Goal: Task Accomplishment & Management: Use online tool/utility

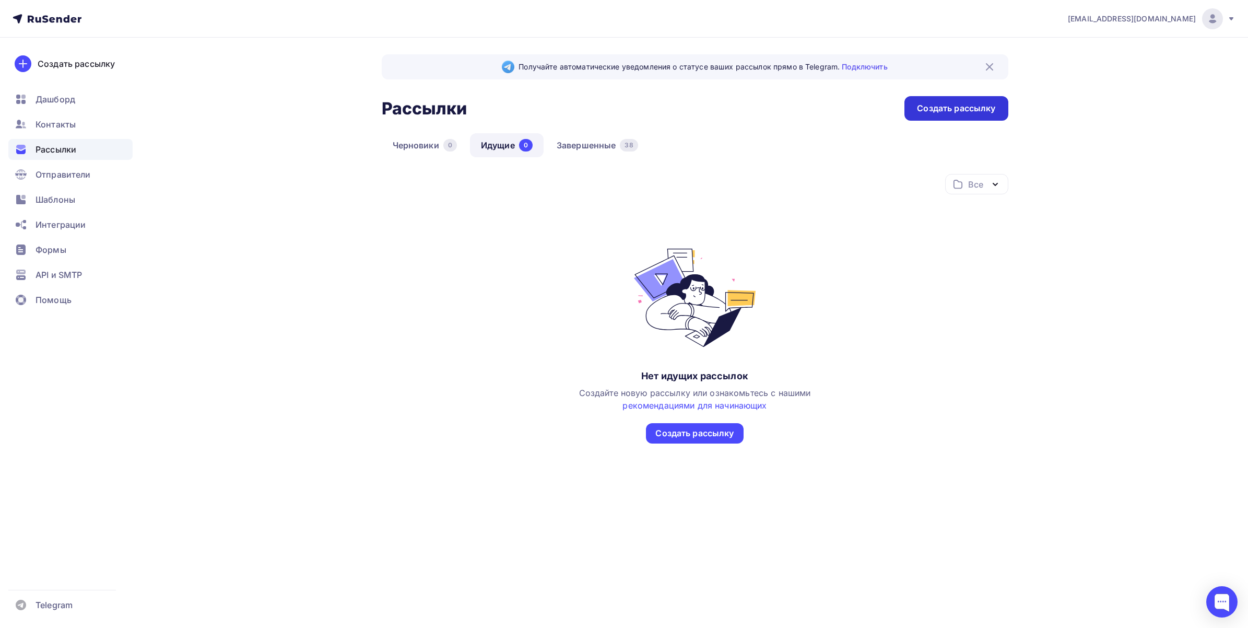
click at [922, 119] on div "Создать рассылку" at bounding box center [955, 108] width 103 height 25
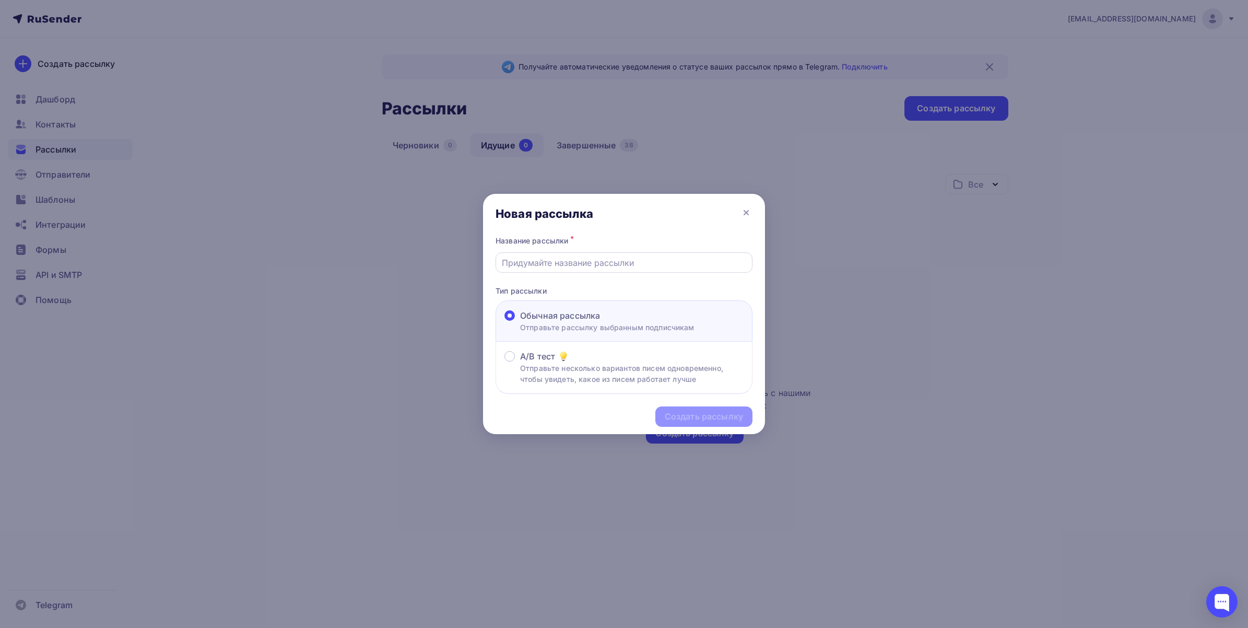
click at [537, 252] on div at bounding box center [623, 262] width 257 height 20
click at [554, 263] on input "text" at bounding box center [624, 262] width 245 height 13
type input "A"
paste input "nuova simonelli"
click at [578, 259] on input "Fimar и Nuovo nuova simonelli" at bounding box center [624, 262] width 245 height 13
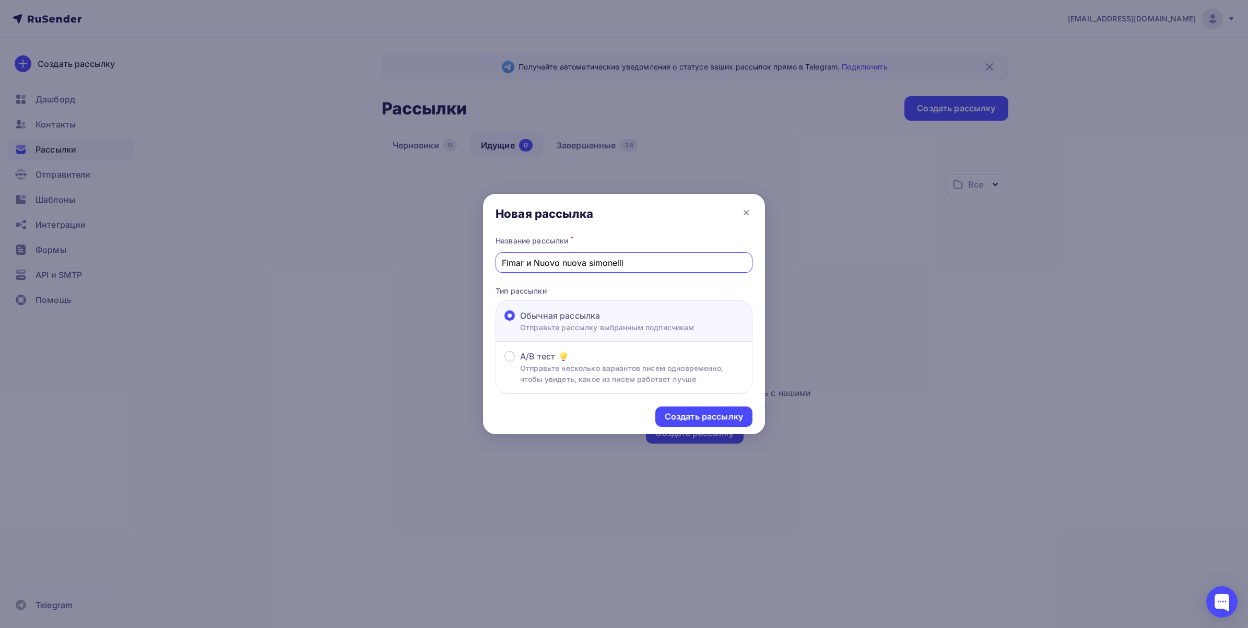
click at [578, 259] on input "Fimar и Nuovo nuova simonelli" at bounding box center [624, 262] width 245 height 13
type input "Fimar и Nuovo simonelli"
click at [691, 416] on div "Создать рассылку" at bounding box center [704, 416] width 78 height 12
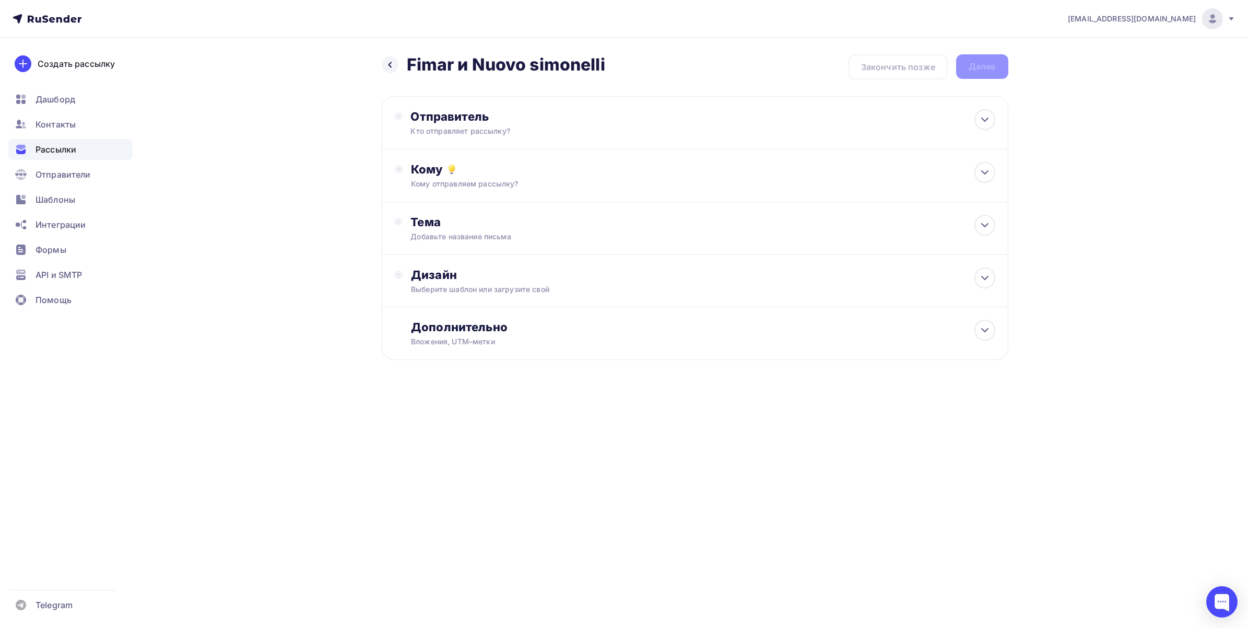
click at [1111, 416] on div "larisa.napolskaya@lvtrade.ru Аккаунт Тарифы Выйти Создать рассылку Дашборд Конт…" at bounding box center [624, 213] width 1248 height 427
click at [851, 104] on div "Отправитель Кто отправляет рассылку? Email * larisa.napolskaya@lvtrade.ru info@…" at bounding box center [695, 122] width 626 height 53
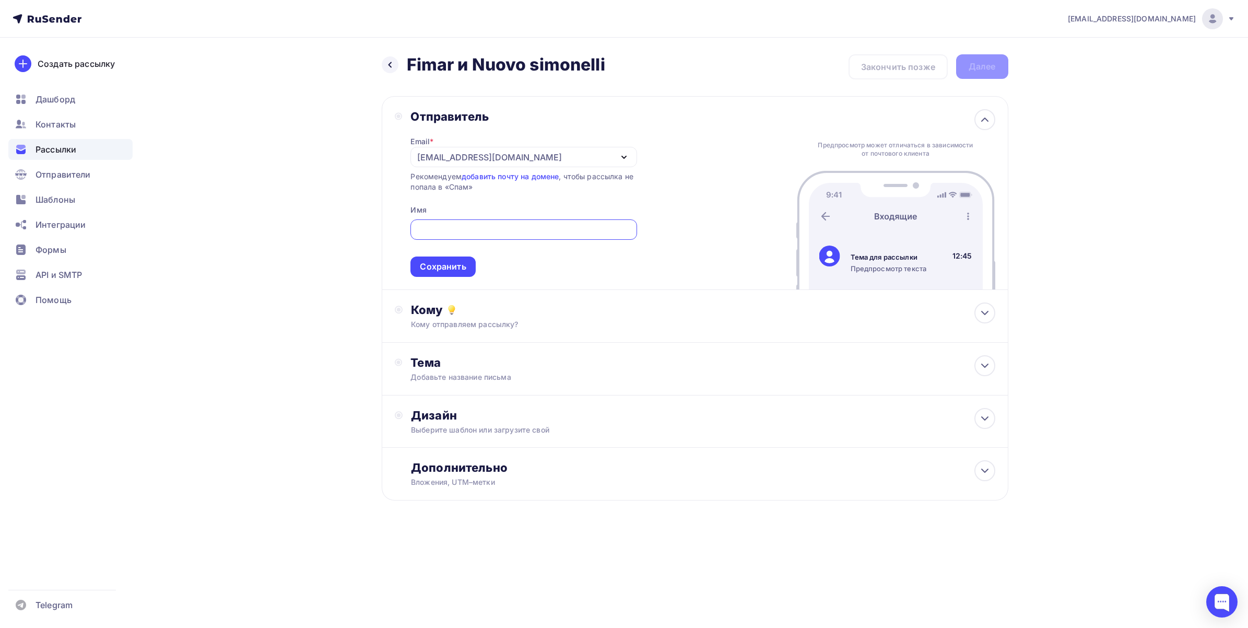
click at [548, 158] on div "[EMAIL_ADDRESS][DOMAIN_NAME]" at bounding box center [523, 157] width 226 height 20
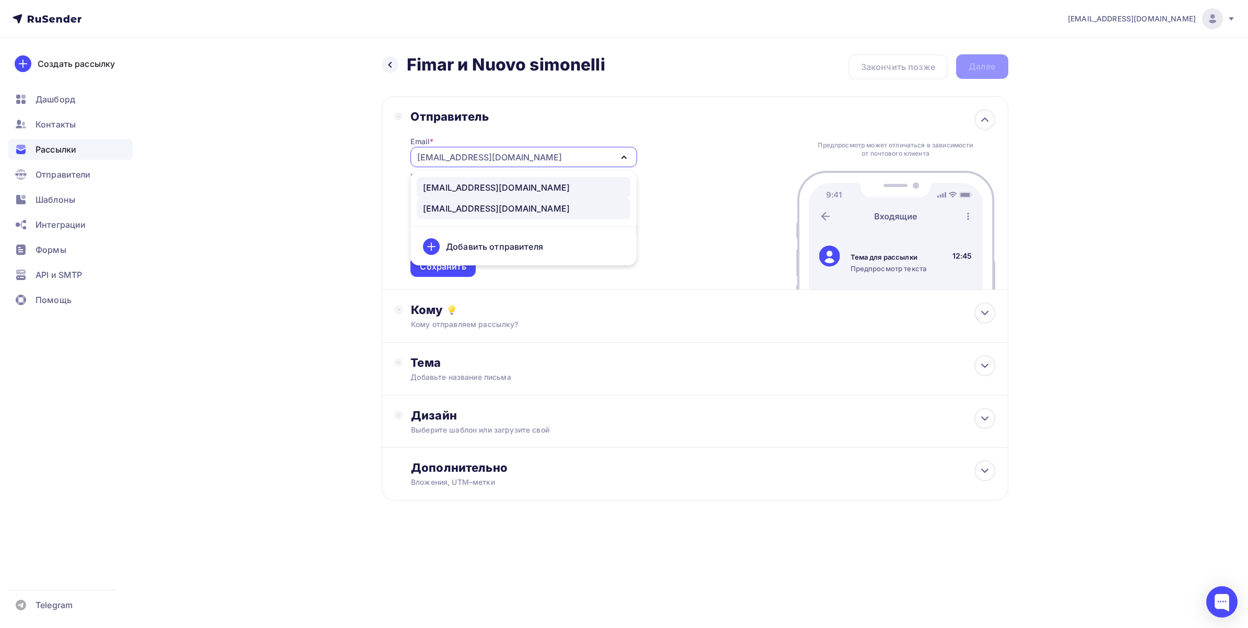
click at [521, 187] on div "[EMAIL_ADDRESS][DOMAIN_NAME]" at bounding box center [523, 187] width 201 height 13
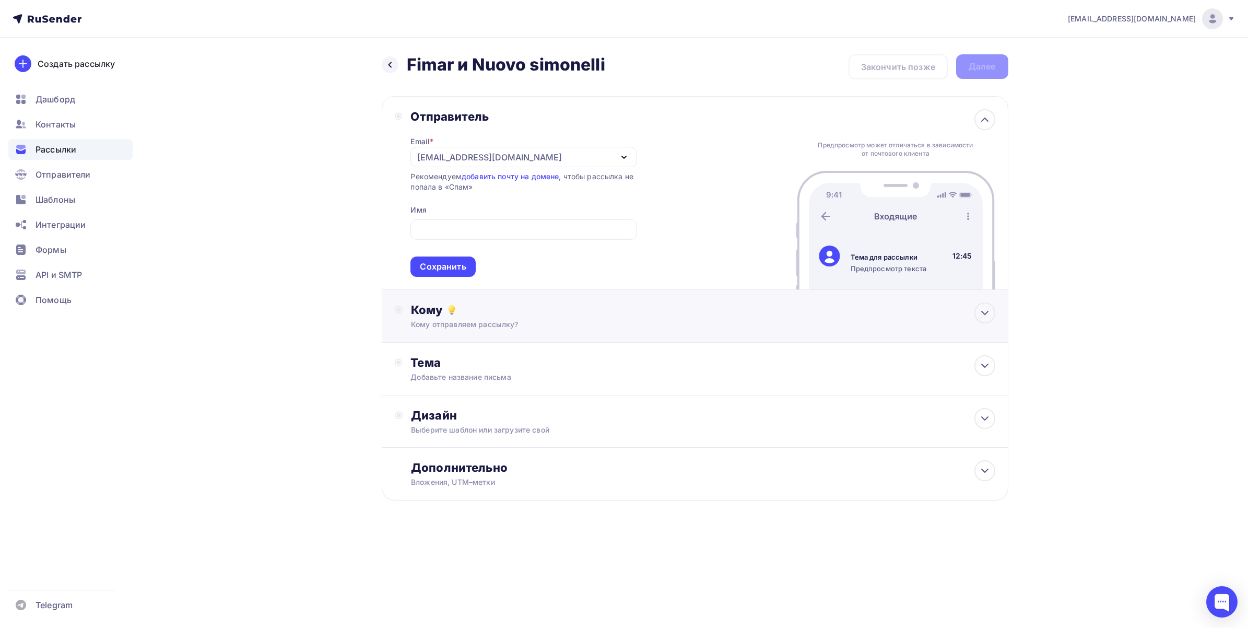
click at [481, 306] on div "Кому" at bounding box center [703, 309] width 584 height 15
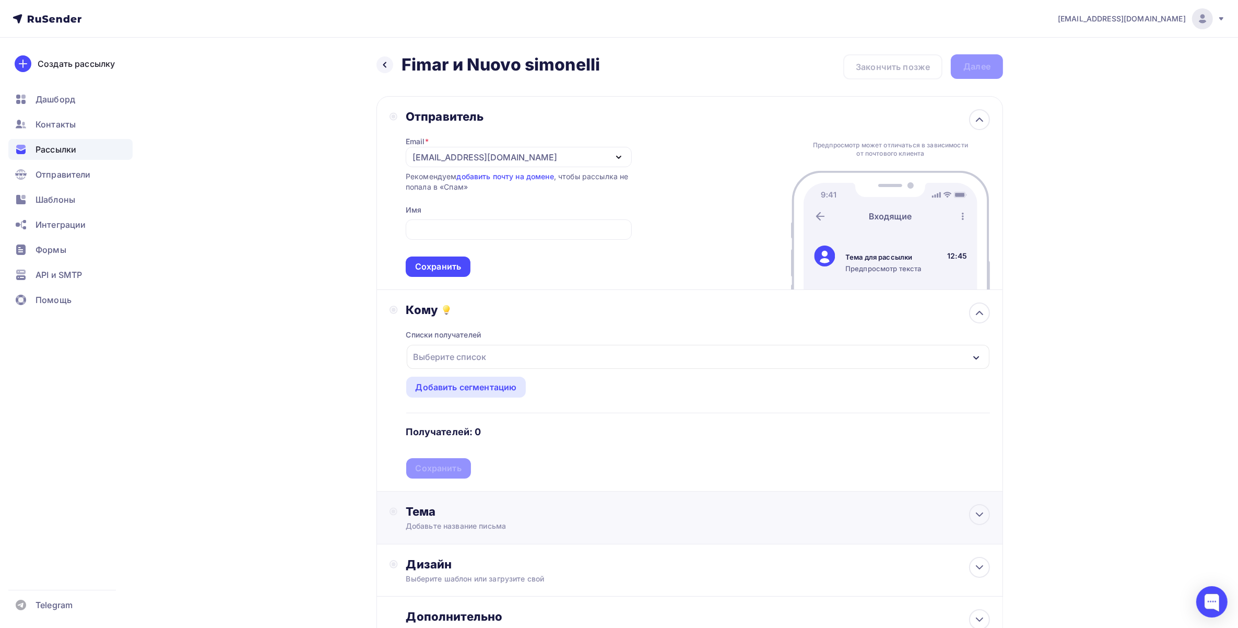
click at [581, 505] on div "Тема" at bounding box center [509, 511] width 206 height 15
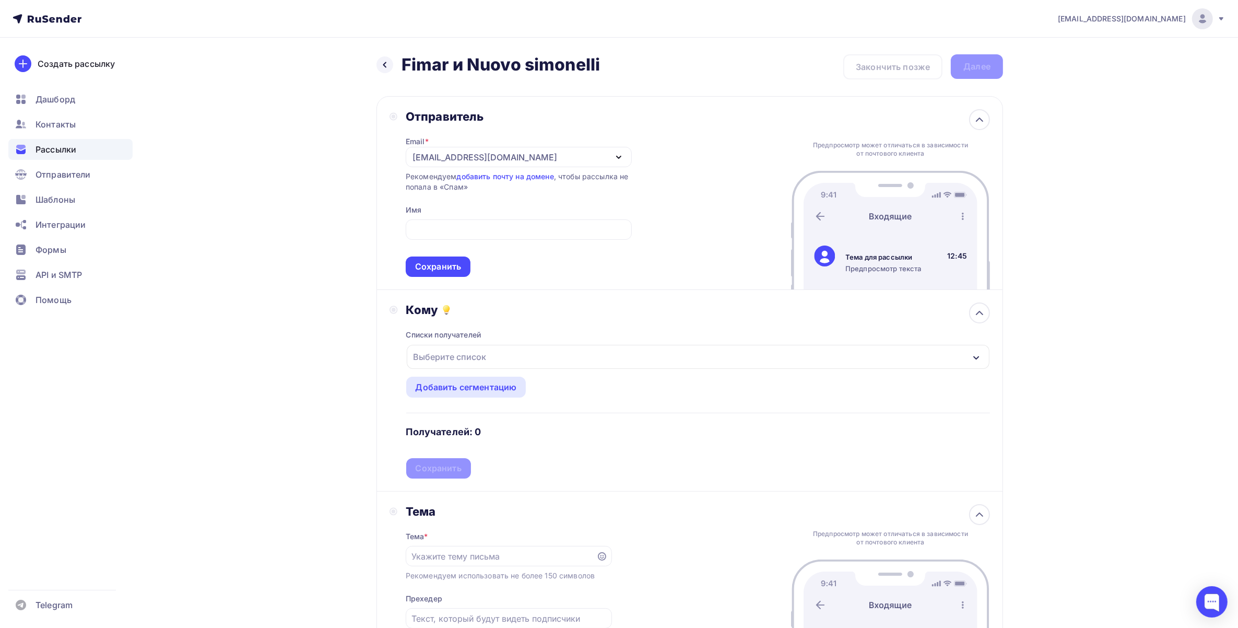
drag, startPoint x: 402, startPoint y: 68, endPoint x: 604, endPoint y: 63, distance: 202.1
click at [604, 63] on div "Назад Fimar и Nuovo simonelli Fimar и Nuovo simonelli Закончить позже Далее" at bounding box center [689, 66] width 626 height 25
copy h2 "Fimar и Nuovo simonelli"
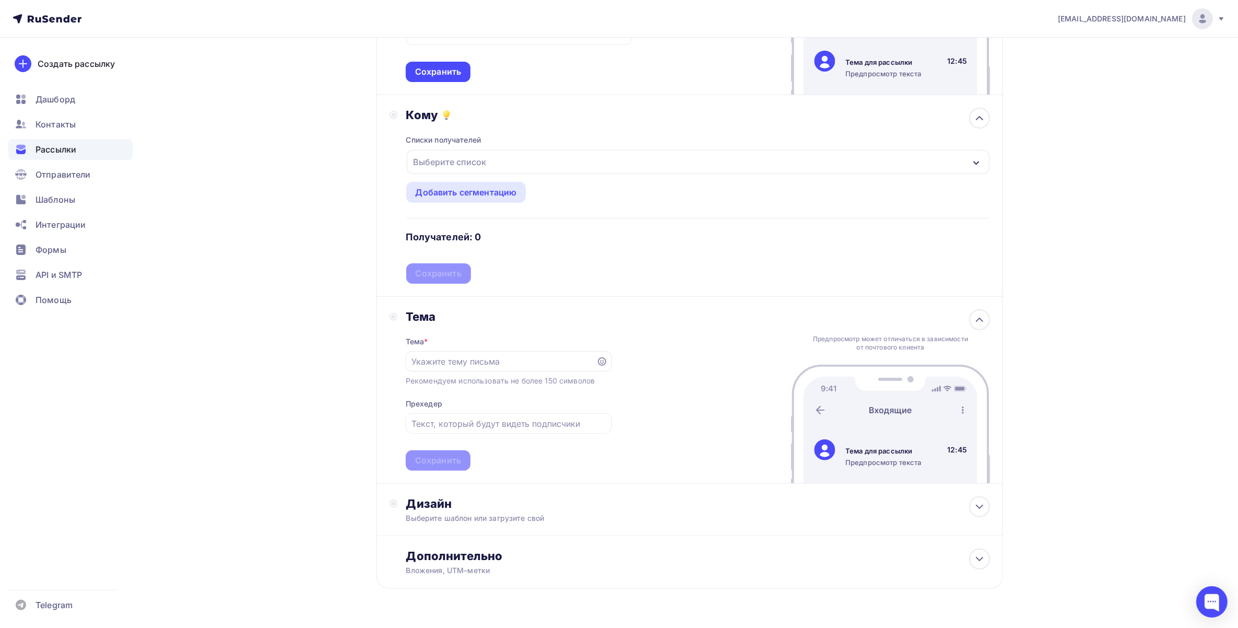
scroll to position [223, 0]
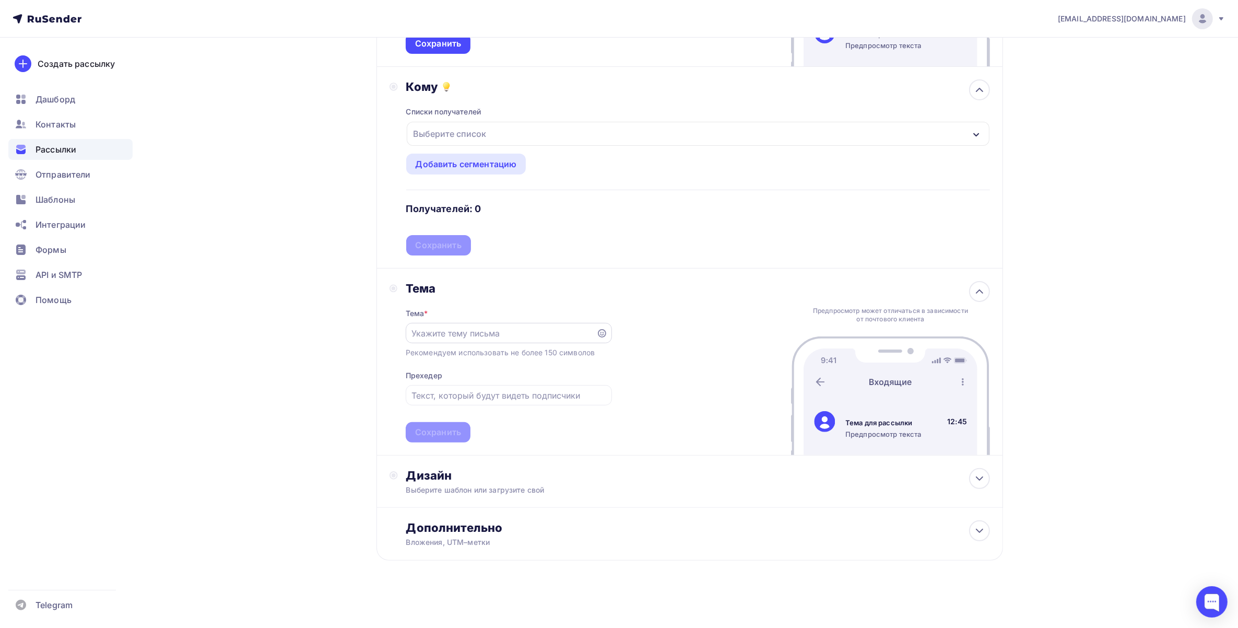
click at [472, 332] on input "text" at bounding box center [500, 333] width 179 height 13
paste input "Fimar и Nuovo simonelli"
drag, startPoint x: 562, startPoint y: 332, endPoint x: 531, endPoint y: 336, distance: 30.6
click at [531, 336] on input "Fimar и Nuovo simonelli в наличии!!!" at bounding box center [500, 333] width 179 height 13
click at [538, 337] on input "Fimar и Nuovo simonelli в наличии!!!" at bounding box center [500, 333] width 179 height 13
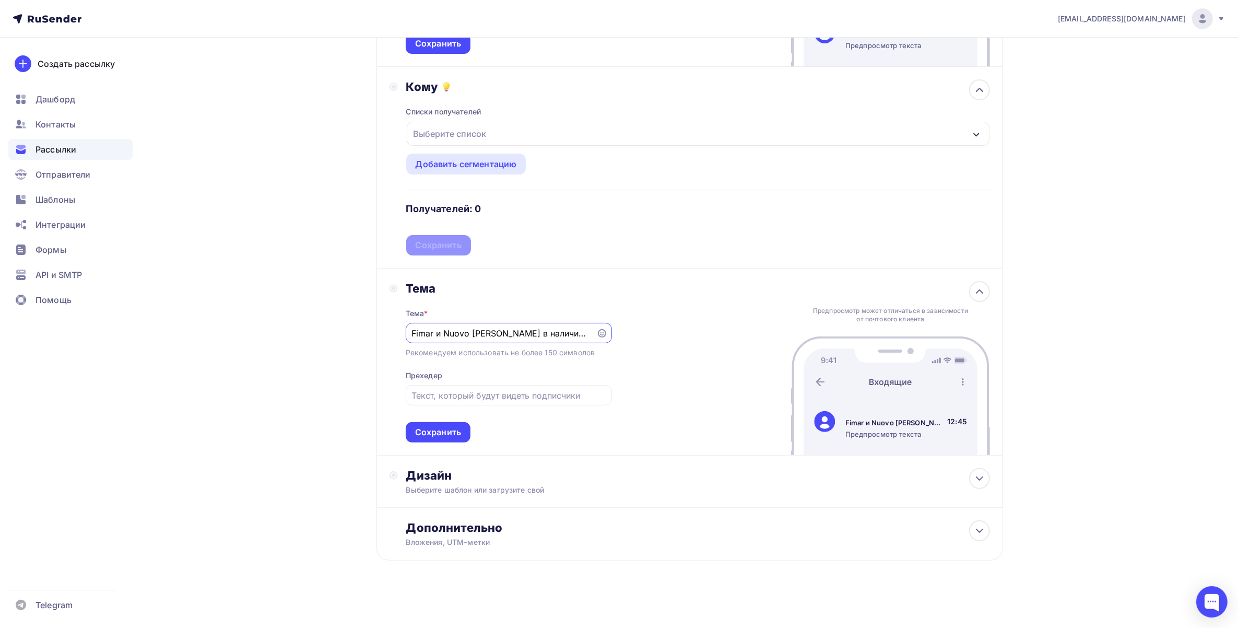
drag, startPoint x: 549, startPoint y: 332, endPoint x: 508, endPoint y: 337, distance: 41.1
click at [508, 337] on input "Fimar и Nuovo simonelli в наличии!!!" at bounding box center [500, 333] width 179 height 13
click at [411, 327] on input "Fimar и Nuovo simonelli !!!" at bounding box center [500, 333] width 179 height 13
paste input "в наличии"
click at [419, 333] on input "в наличииFimar и Nuovo simonelli !!!" at bounding box center [500, 333] width 179 height 13
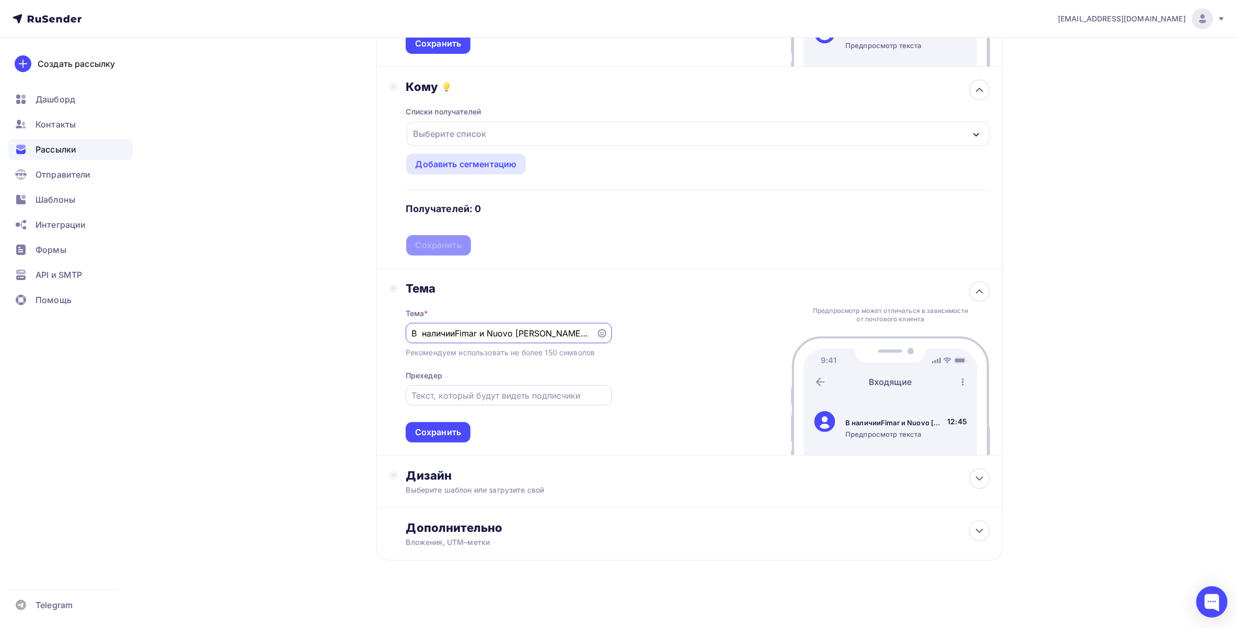
click at [570, 392] on input "text" at bounding box center [508, 395] width 194 height 13
click at [456, 337] on input "В наличииFimar и Nuovo simonelli !!!" at bounding box center [500, 333] width 179 height 13
type input "В наличии Fimar и Nuovo simonelli !!!"
click at [518, 387] on div at bounding box center [509, 395] width 206 height 20
click at [545, 398] on input "text" at bounding box center [508, 395] width 194 height 13
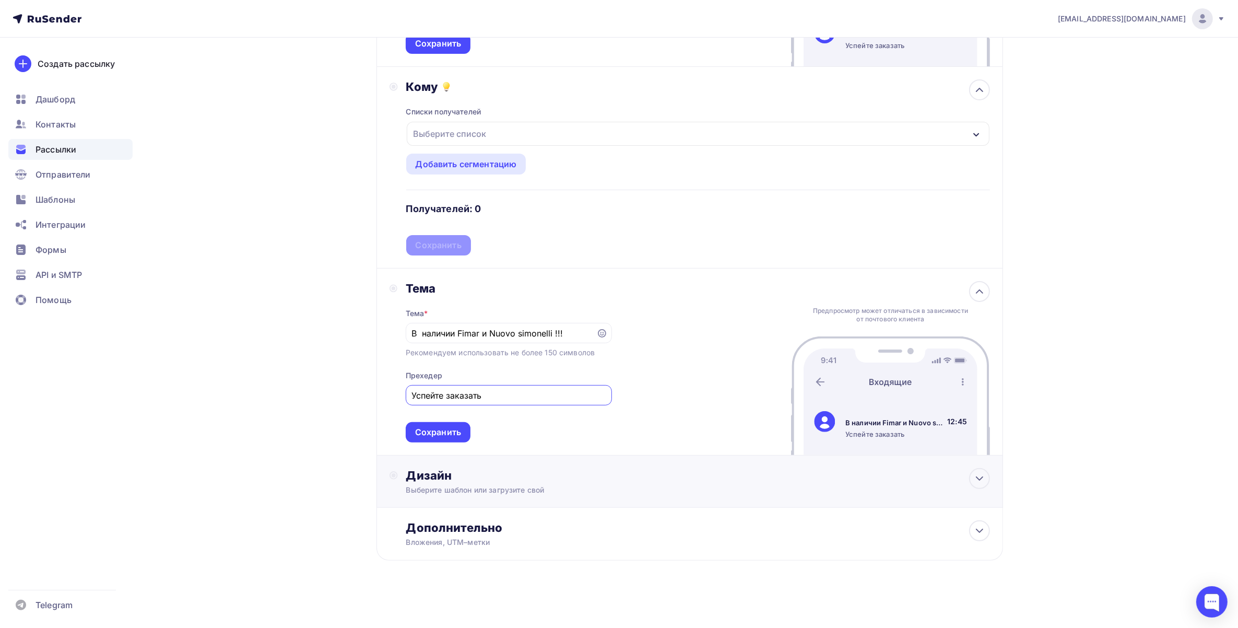
type input "Успейте заказать"
click at [635, 471] on div "Дизайн" at bounding box center [698, 475] width 584 height 15
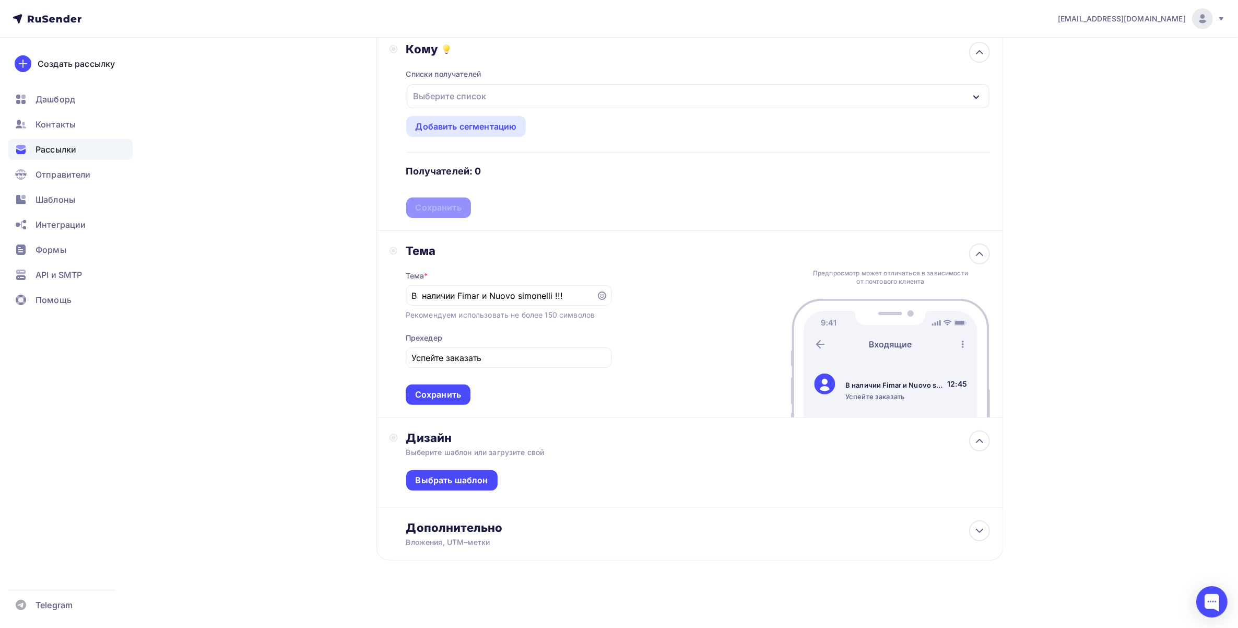
click at [538, 430] on div "Дизайн" at bounding box center [698, 437] width 584 height 15
click at [479, 479] on div "Выбрать шаблон" at bounding box center [452, 480] width 73 height 12
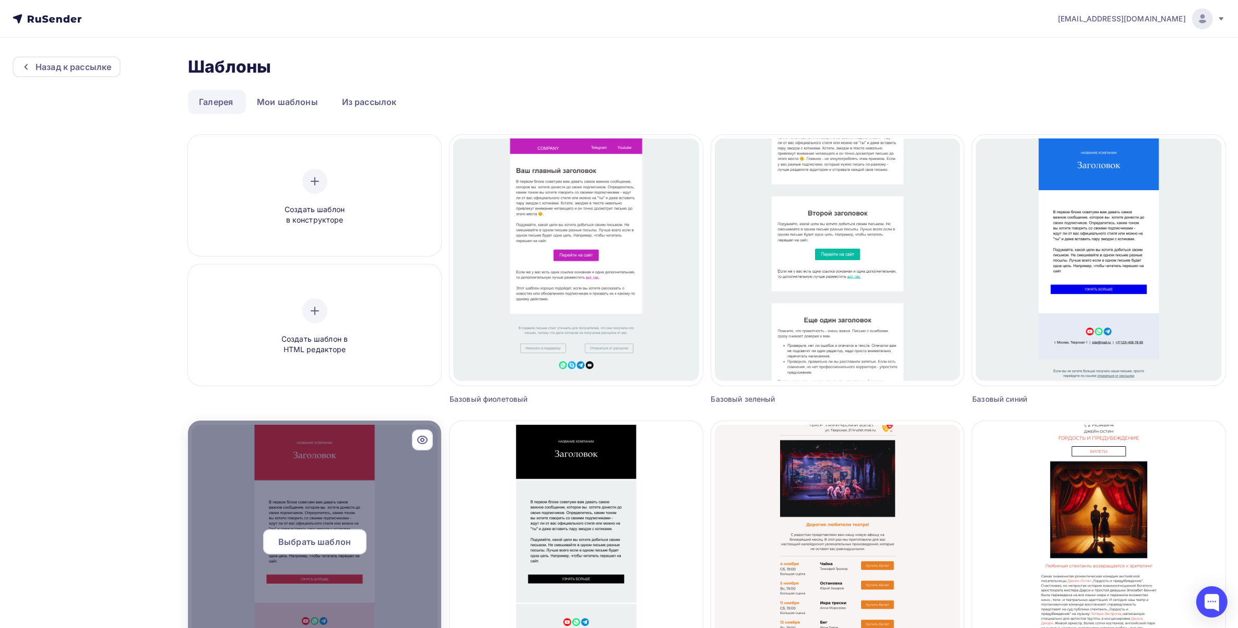
click at [309, 534] on div "Выбрать шаблон" at bounding box center [314, 541] width 103 height 25
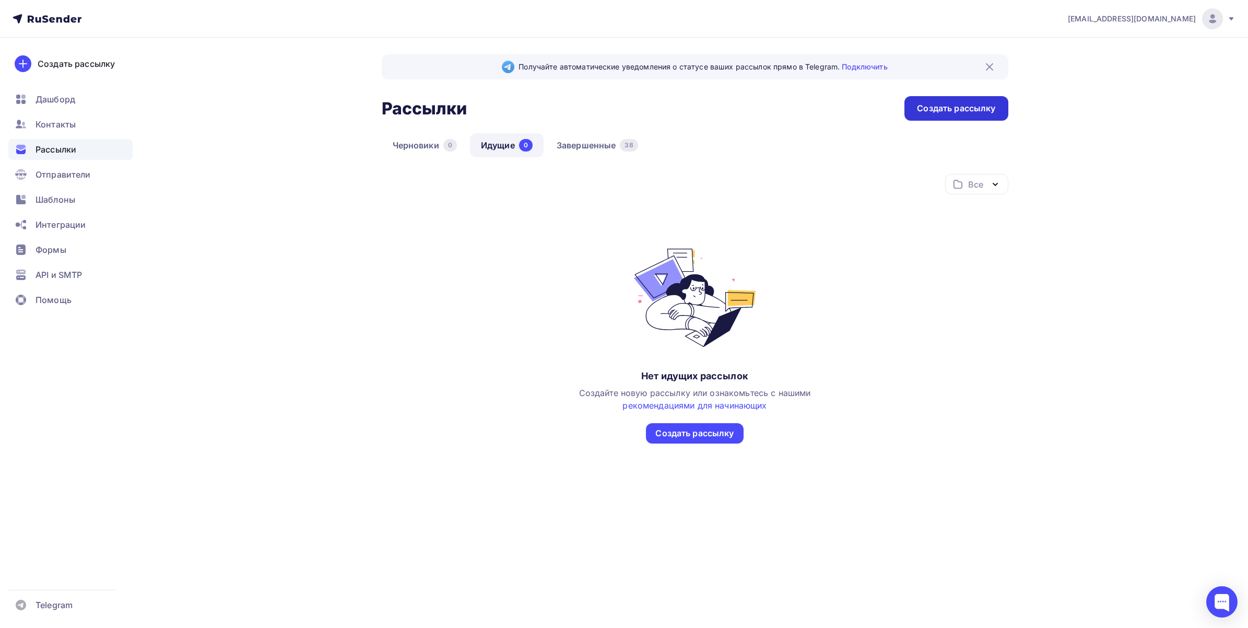
click at [980, 120] on div "Создать рассылку" at bounding box center [955, 108] width 103 height 25
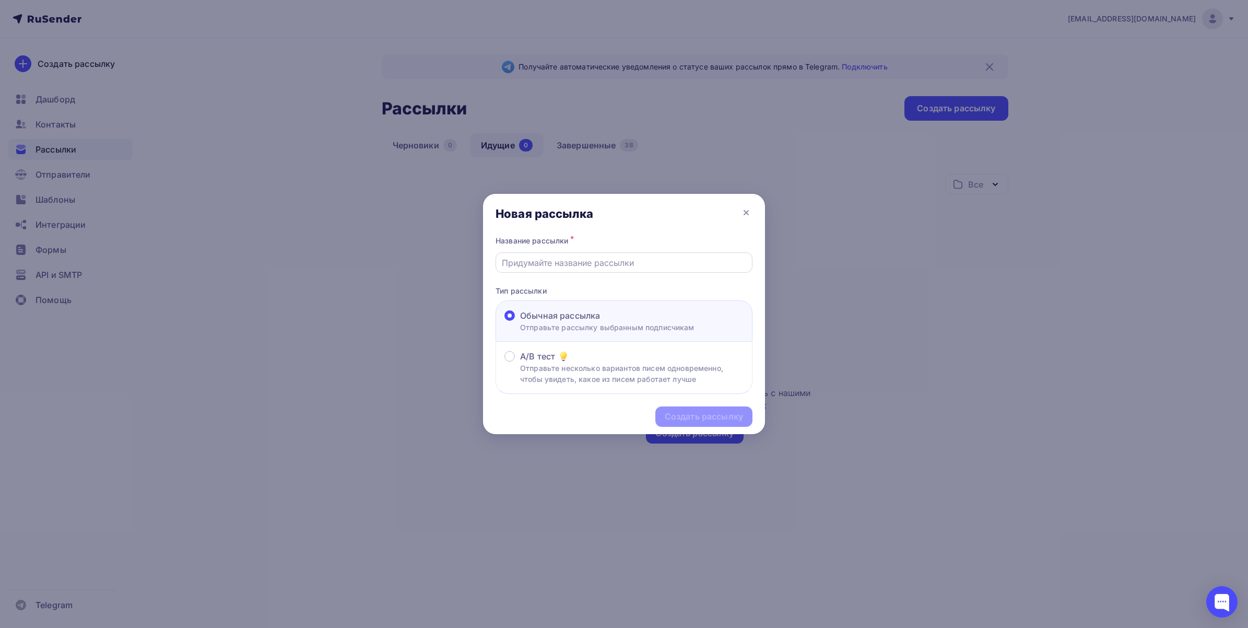
click at [633, 262] on input "text" at bounding box center [624, 262] width 245 height 13
type input "Наличие на складе в [GEOGRAPHIC_DATA]"
click at [708, 413] on div "Создать рассылку" at bounding box center [704, 416] width 78 height 12
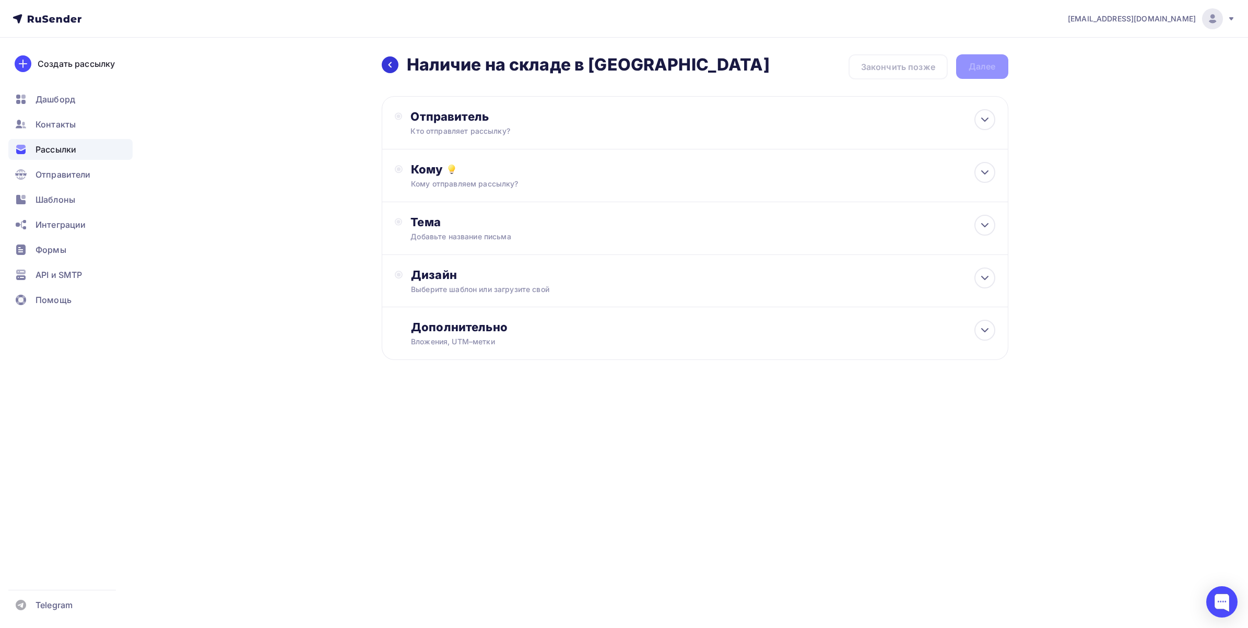
click at [395, 69] on div at bounding box center [390, 64] width 17 height 17
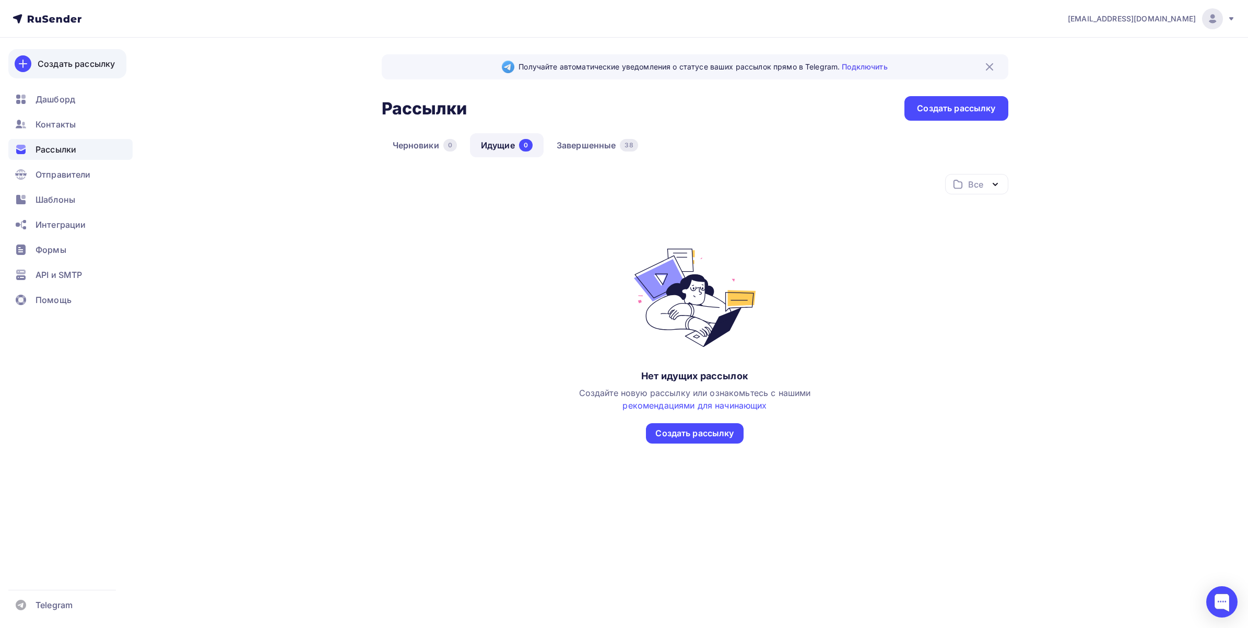
click at [116, 69] on link "Создать рассылку" at bounding box center [67, 63] width 118 height 29
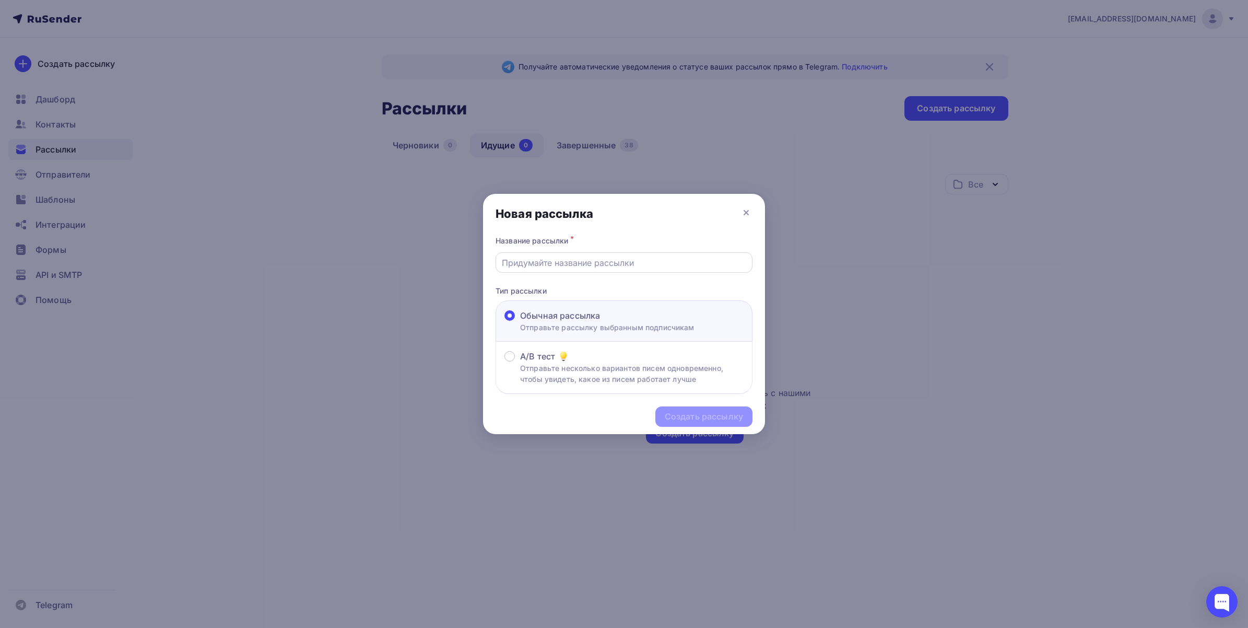
click at [562, 259] on input "text" at bounding box center [624, 262] width 245 height 13
type input "Rational"
click at [692, 408] on div "Создать рассылку" at bounding box center [703, 416] width 97 height 20
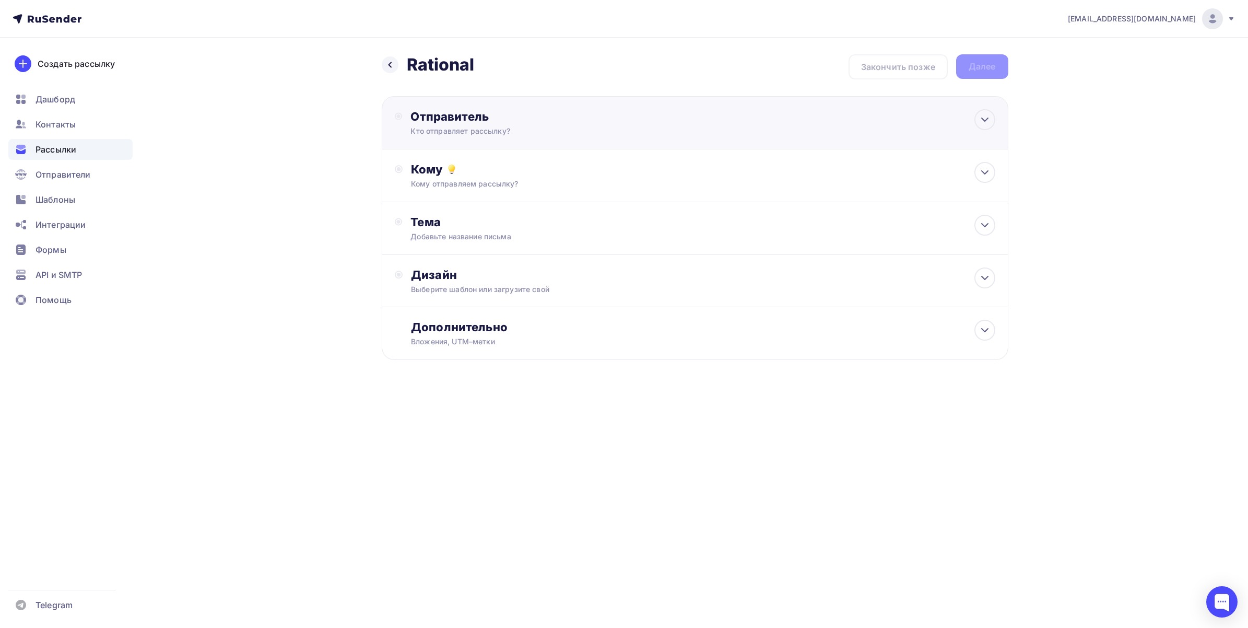
click at [525, 121] on div "Отправитель" at bounding box center [523, 116] width 226 height 15
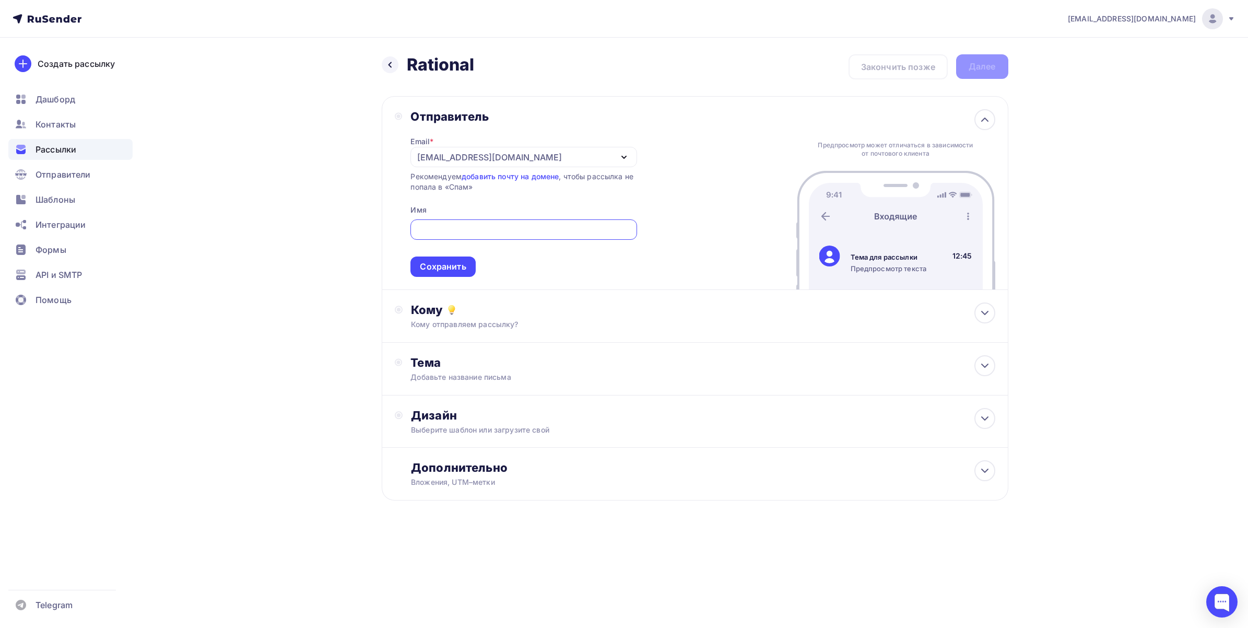
click at [526, 161] on div "[EMAIL_ADDRESS][DOMAIN_NAME]" at bounding box center [489, 157] width 145 height 13
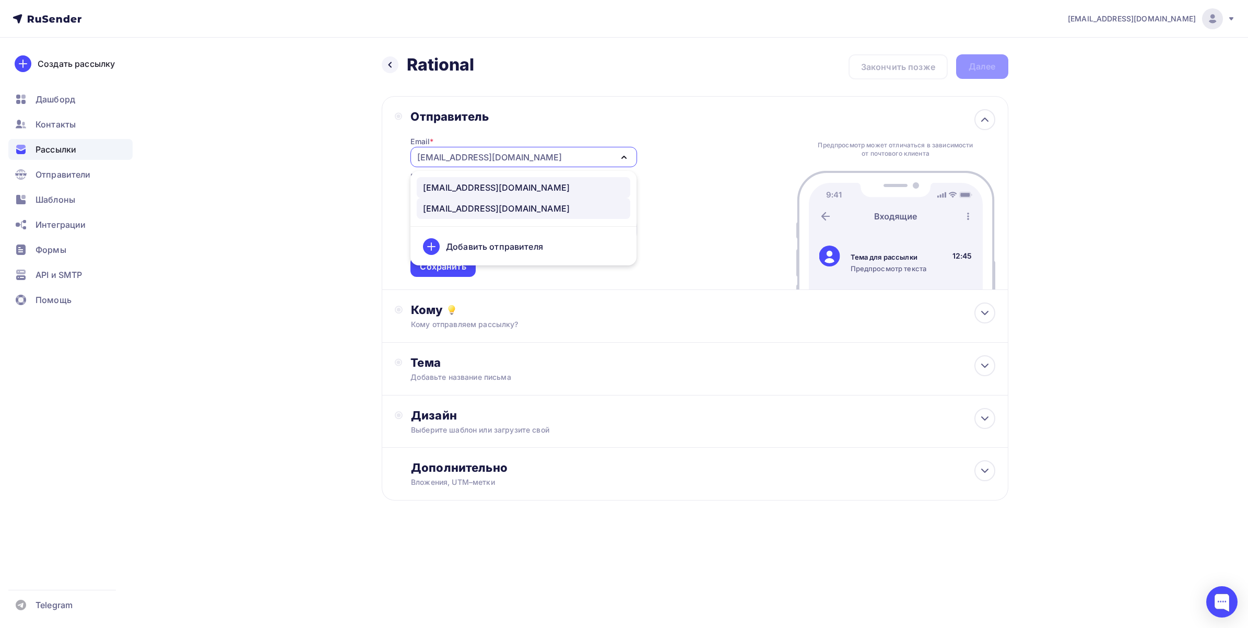
click at [523, 184] on div "[EMAIL_ADDRESS][DOMAIN_NAME]" at bounding box center [523, 187] width 201 height 13
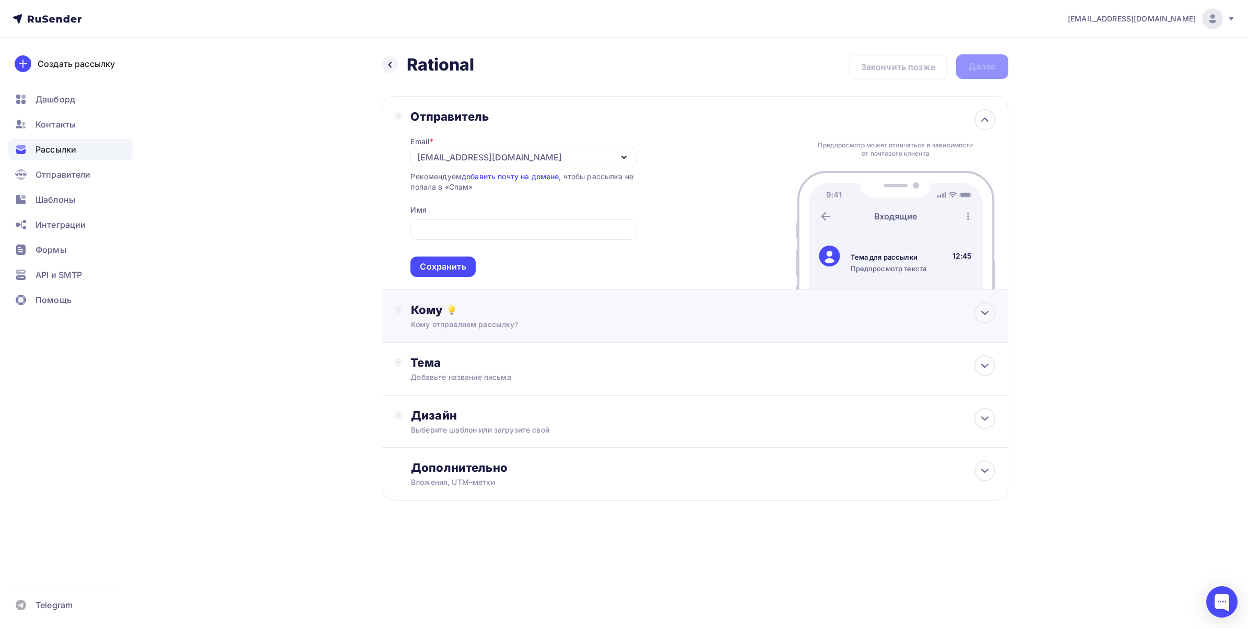
click at [469, 339] on div "Кому Кому отправляем рассылку? Списки получателей Выберите список Все списки id…" at bounding box center [695, 316] width 626 height 53
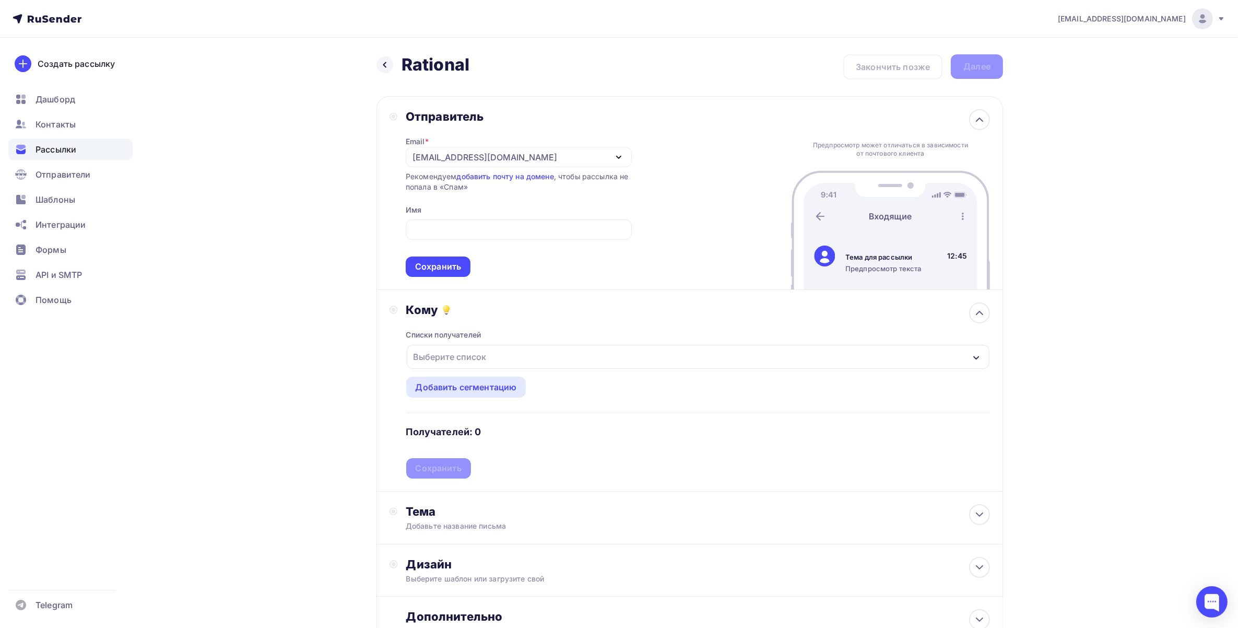
click at [484, 358] on div "Выберите список" at bounding box center [449, 356] width 81 height 19
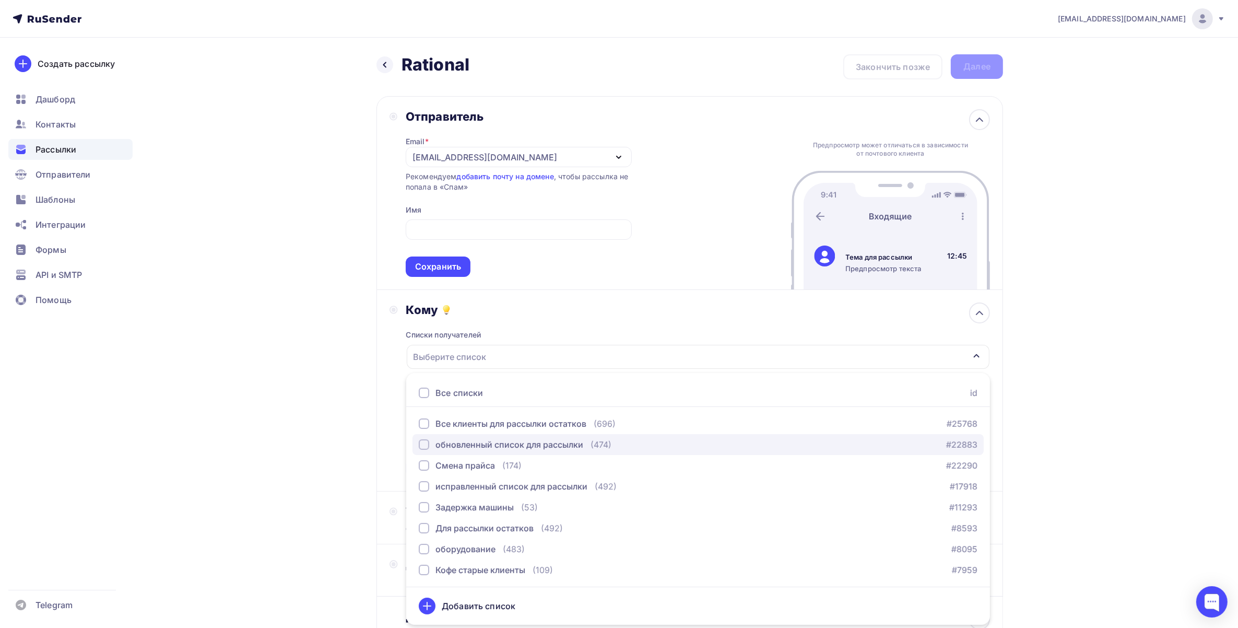
click at [538, 452] on button "обновленный список для рассылки (474) #22883" at bounding box center [697, 444] width 571 height 21
click at [805, 365] on div "обновленный список для рассылки" at bounding box center [698, 357] width 583 height 24
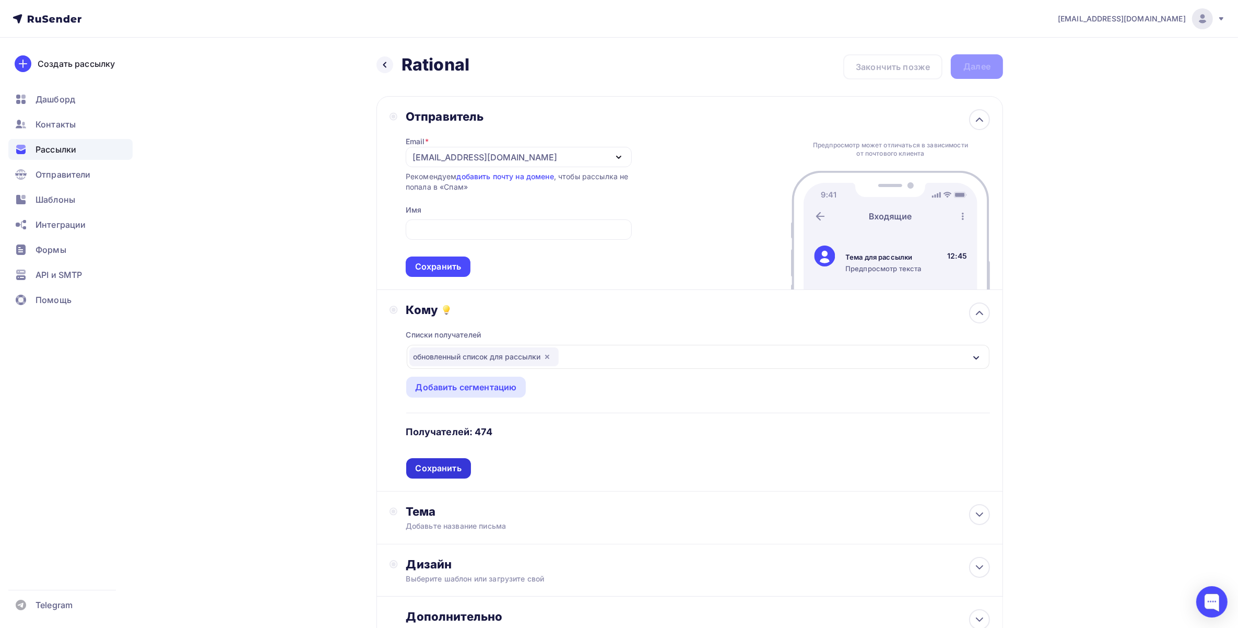
click at [463, 463] on div "Сохранить" at bounding box center [438, 468] width 65 height 20
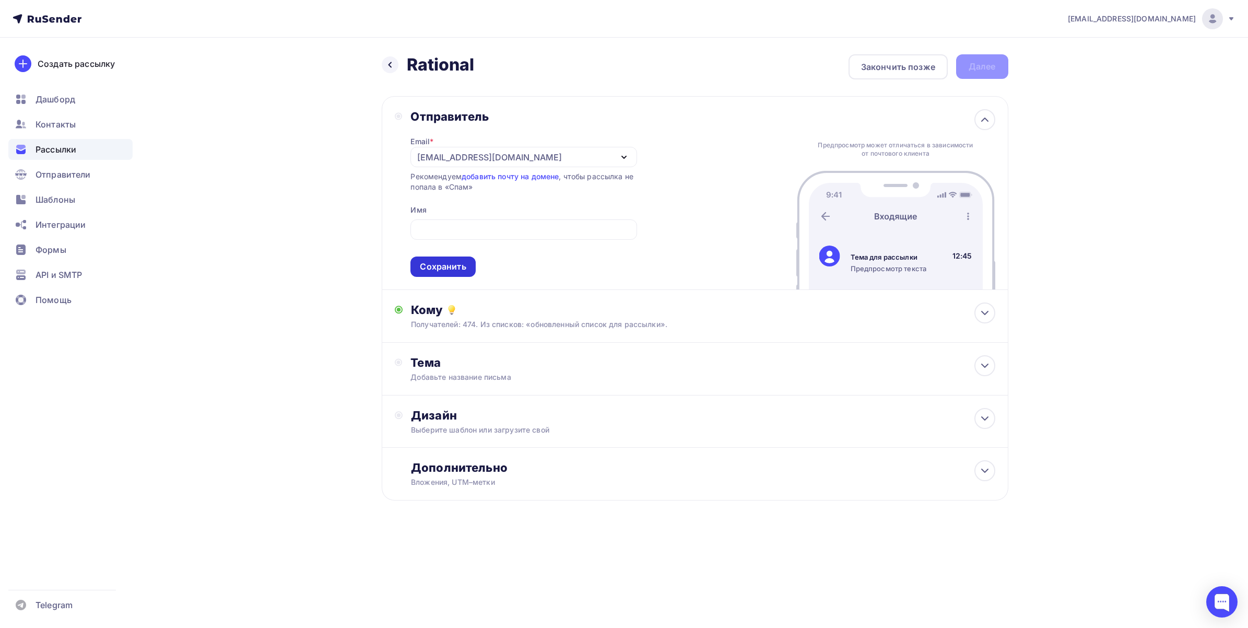
click at [468, 269] on div "Сохранить" at bounding box center [442, 266] width 65 height 20
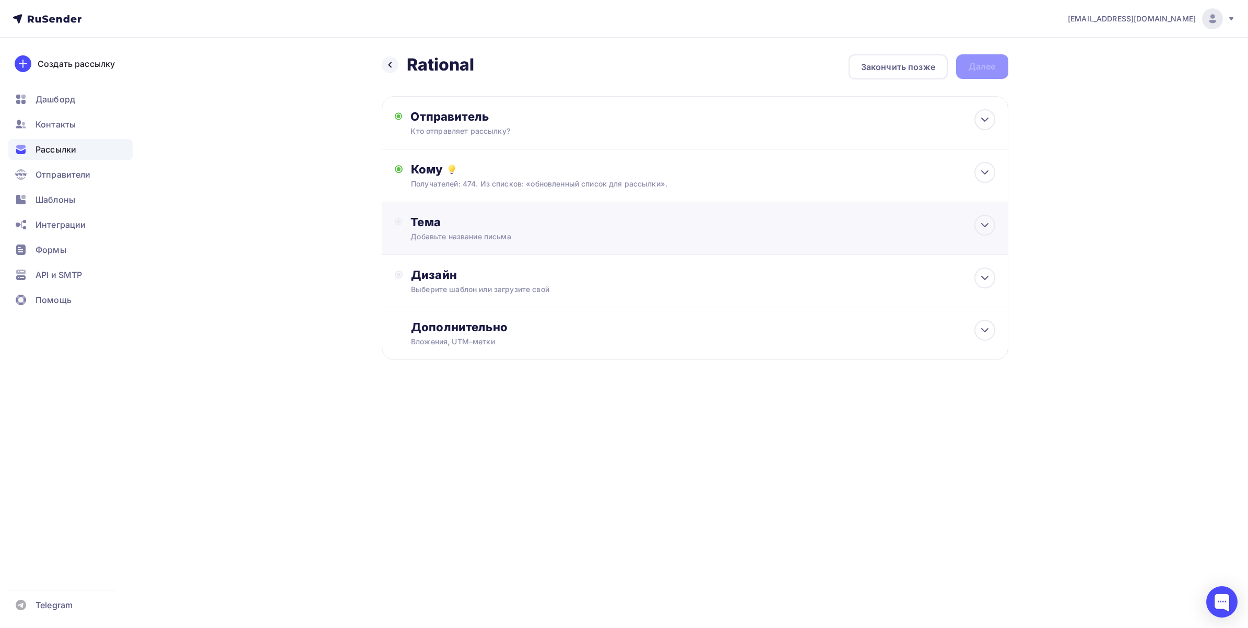
click at [548, 231] on div "Добавьте название письма" at bounding box center [503, 236] width 186 height 10
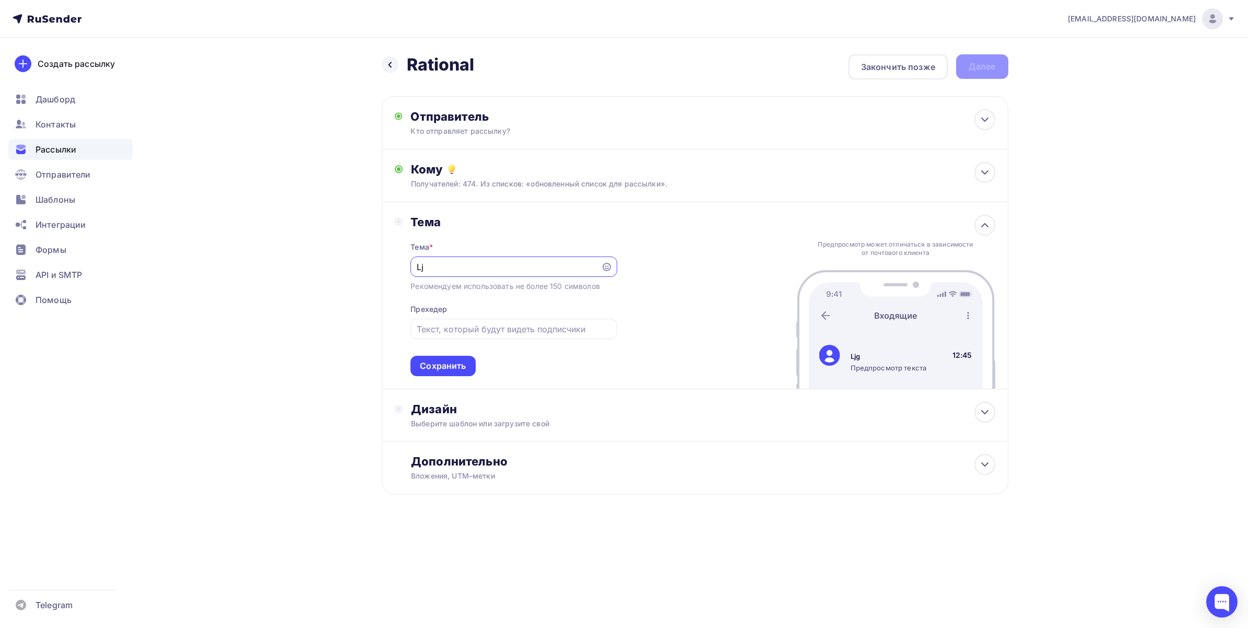
type input "L"
type input "Доп скидка на Rational при заказе из наличия"
click at [559, 329] on input "text" at bounding box center [514, 329] width 194 height 13
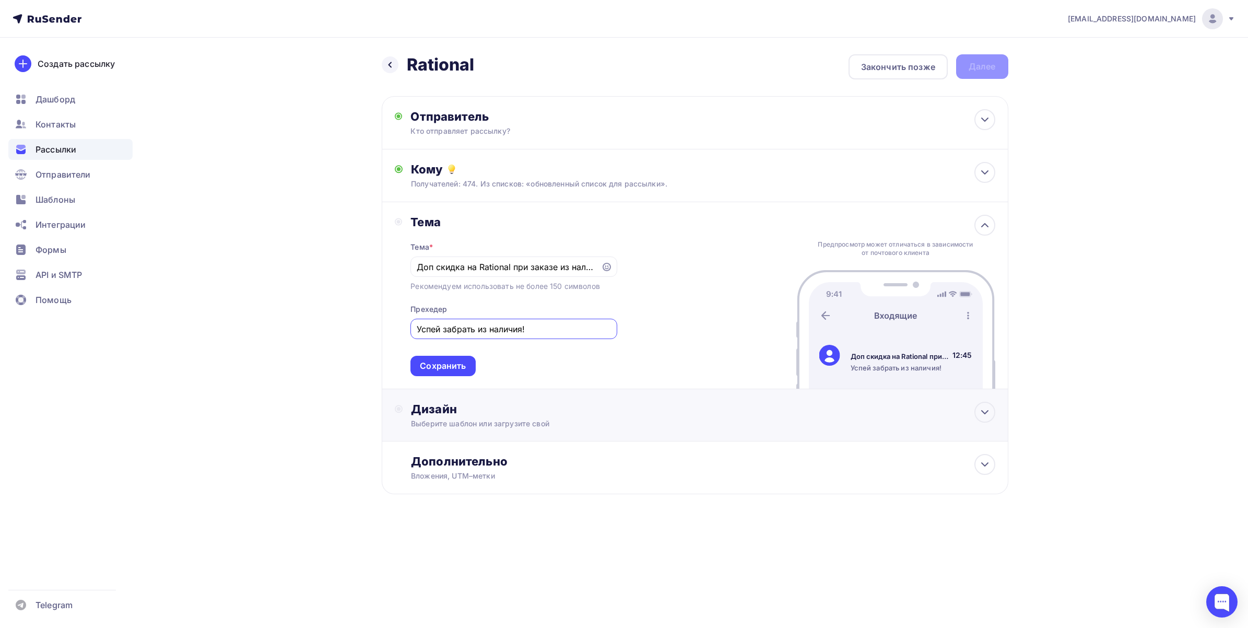
type input "Успей забрать из наличия!"
click at [844, 406] on div "Дизайн" at bounding box center [703, 408] width 584 height 15
click at [438, 448] on div "Выбрать шаблон" at bounding box center [456, 451] width 73 height 12
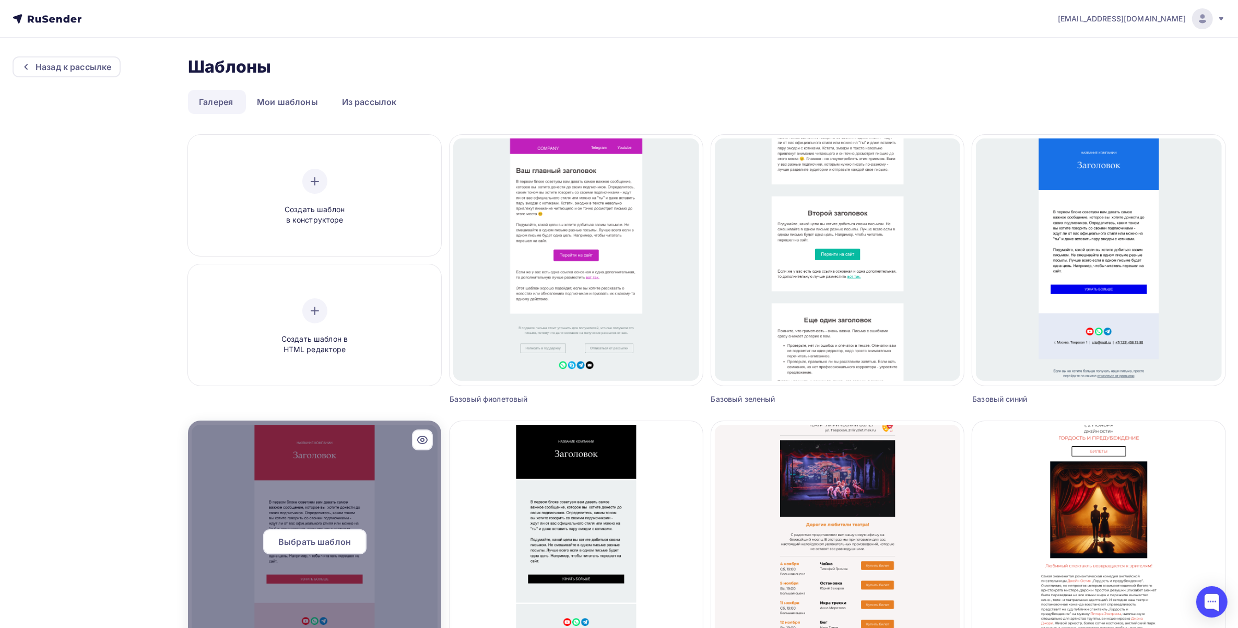
click at [336, 539] on span "Выбрать шаблон" at bounding box center [314, 541] width 73 height 13
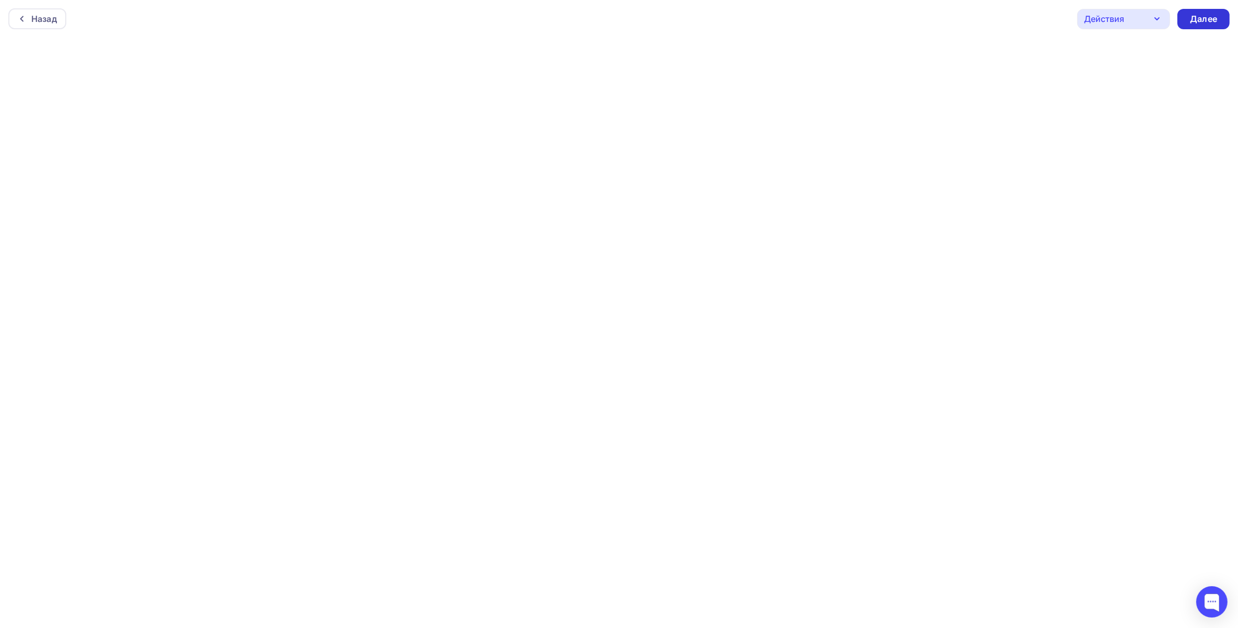
click at [1212, 13] on div "Далее" at bounding box center [1203, 19] width 27 height 12
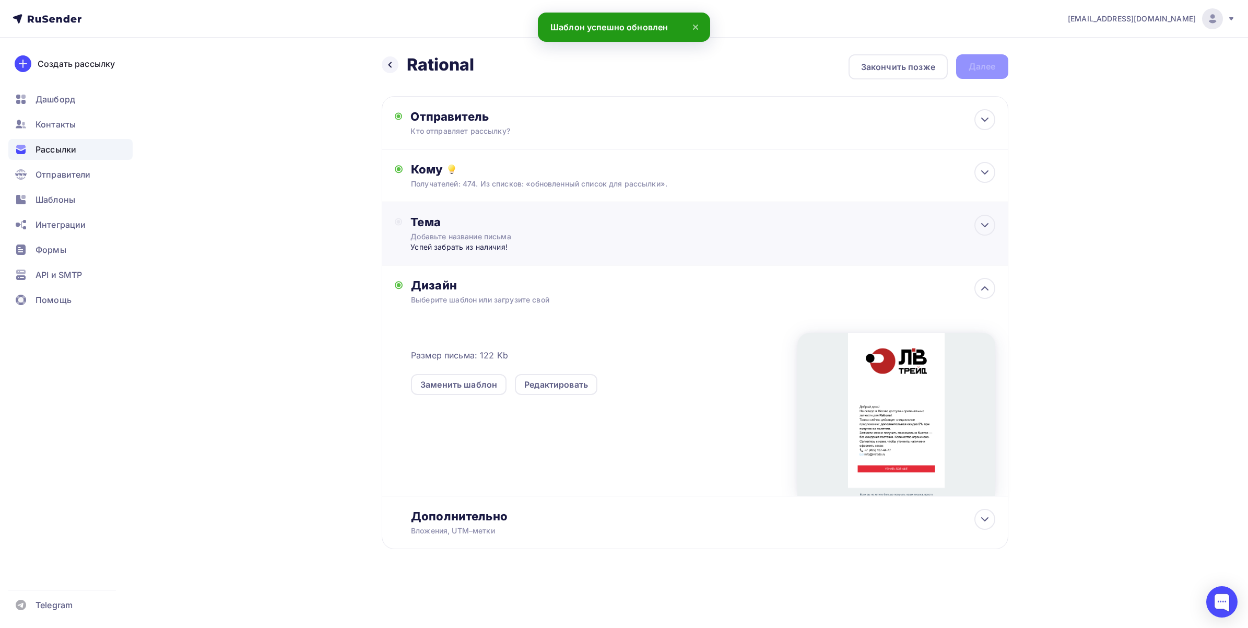
click at [679, 257] on div "Тема Добавьте название письма Успей забрать из наличия! Тема * Доп скидка на Ra…" at bounding box center [695, 233] width 626 height 63
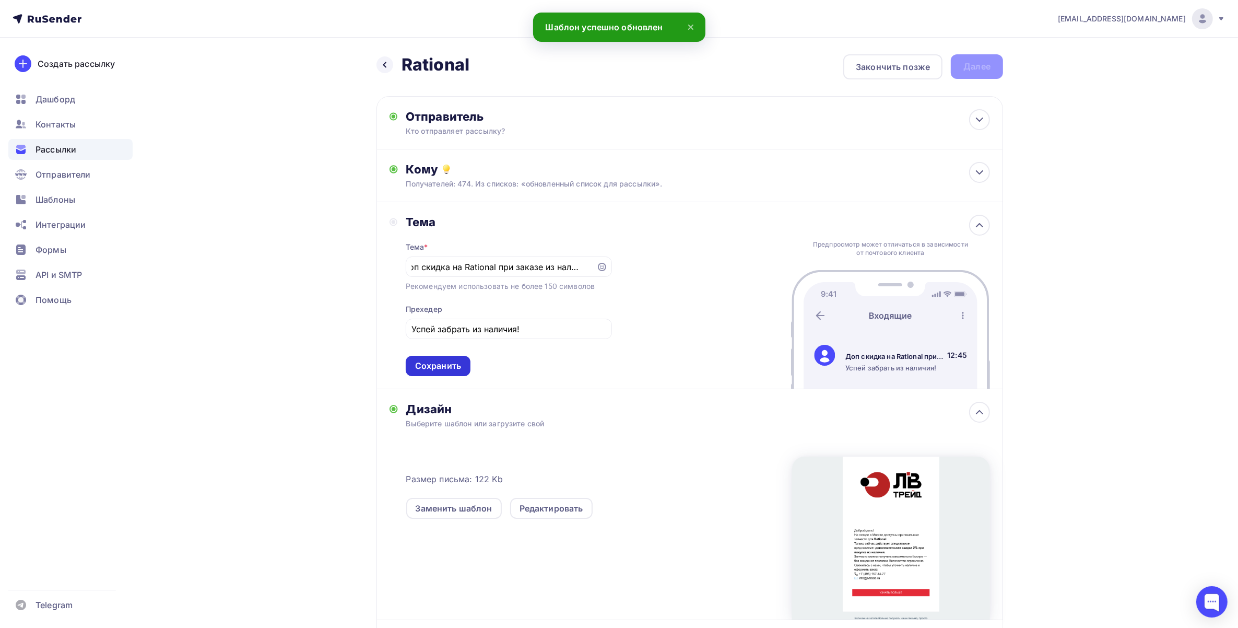
click at [437, 363] on div "Сохранить" at bounding box center [438, 366] width 46 height 12
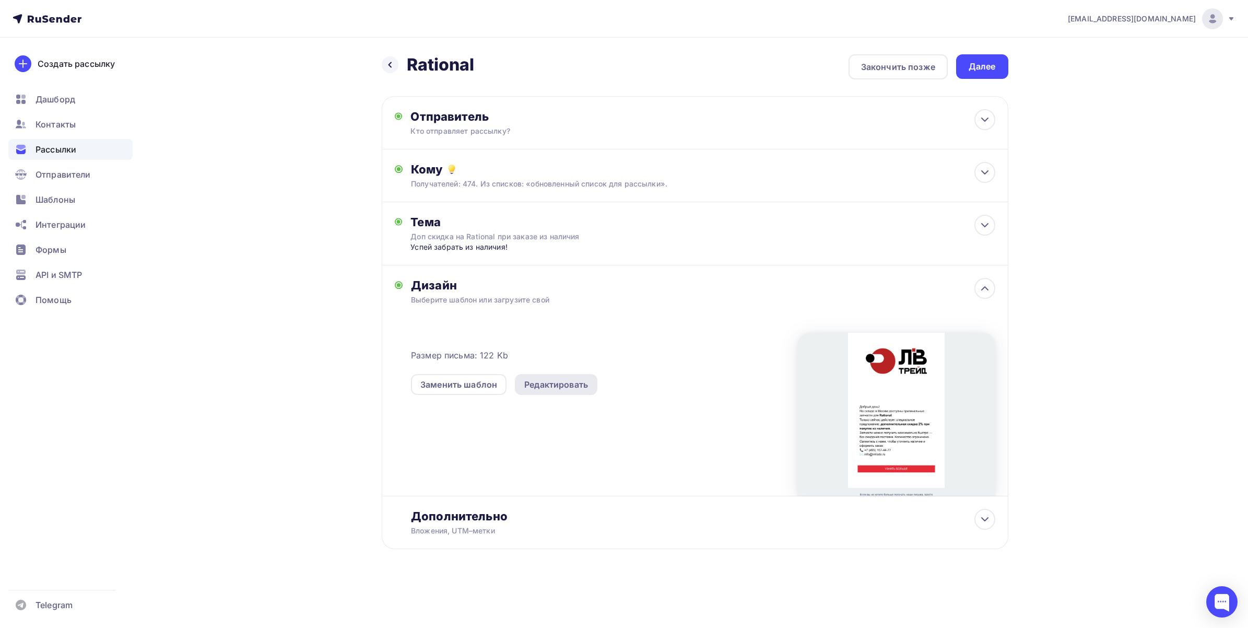
click at [546, 380] on div "Редактировать" at bounding box center [556, 384] width 64 height 13
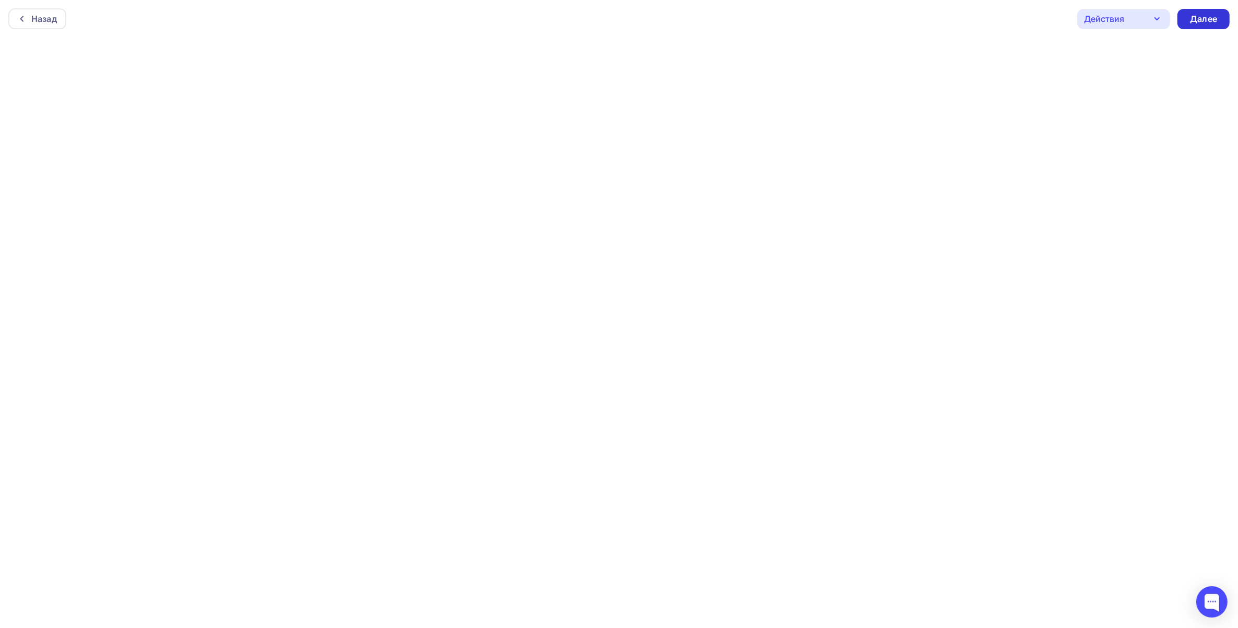
click at [1214, 17] on div "Далее" at bounding box center [1203, 19] width 27 height 12
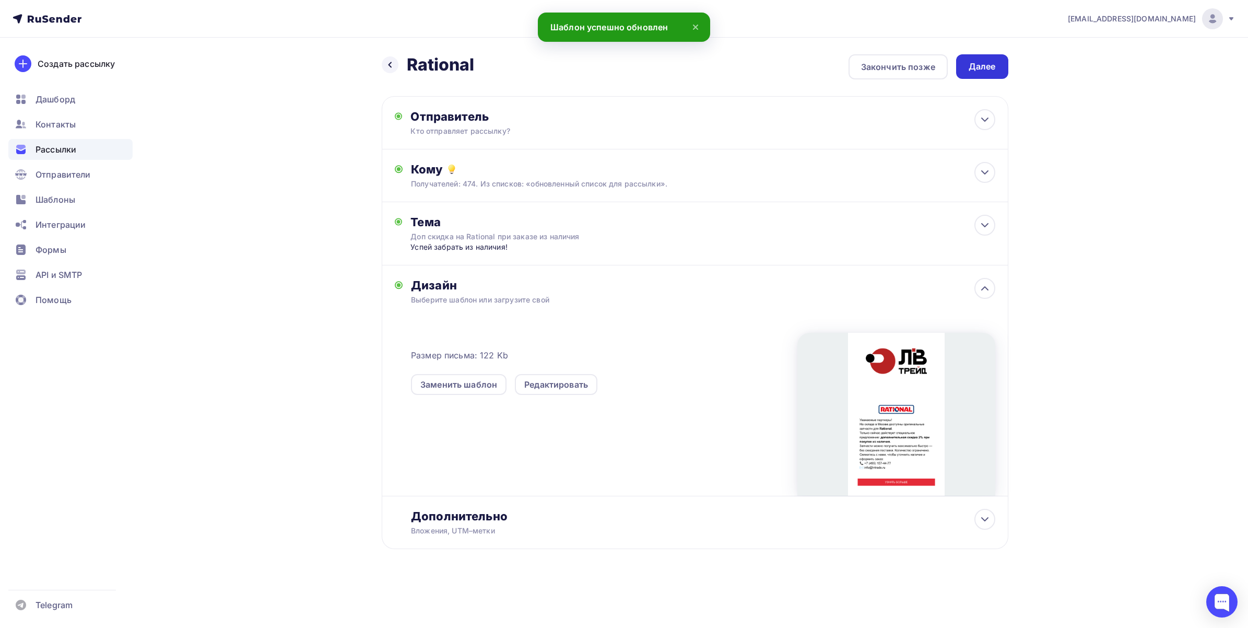
click at [971, 61] on div "Далее" at bounding box center [981, 67] width 27 height 12
